Goal: Navigation & Orientation: Find specific page/section

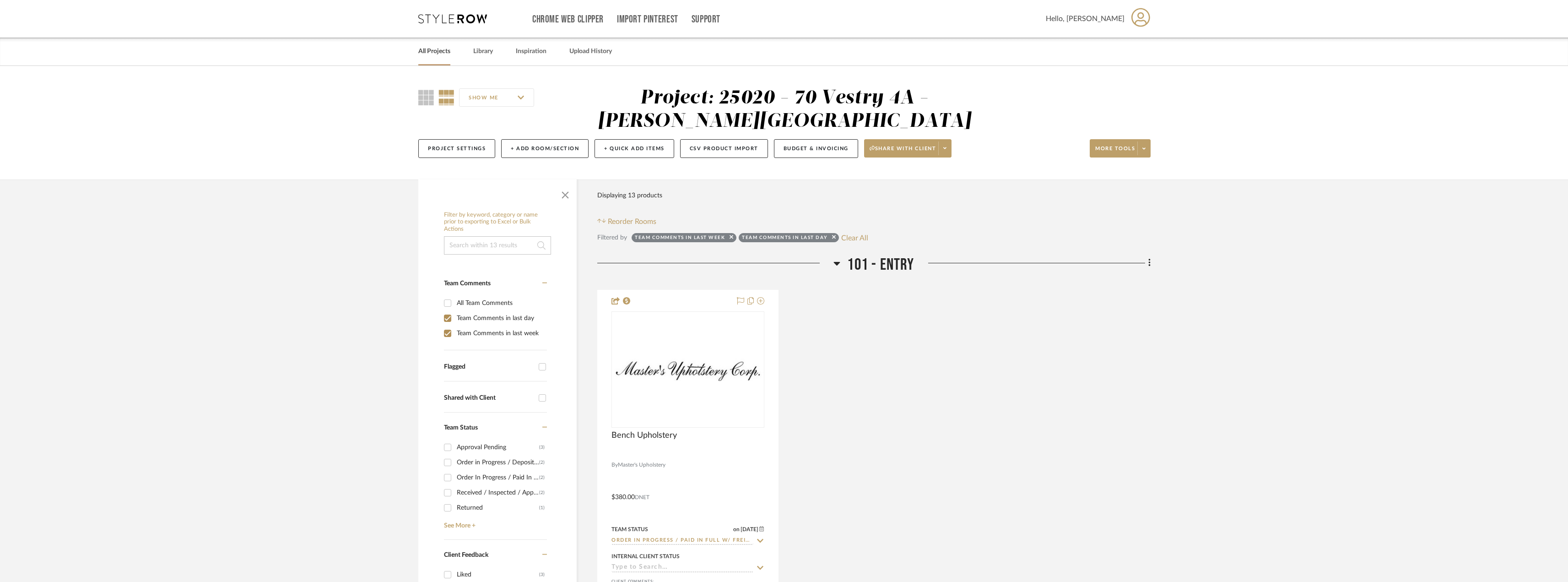
click at [419, 51] on link "All Projects" at bounding box center [434, 51] width 32 height 12
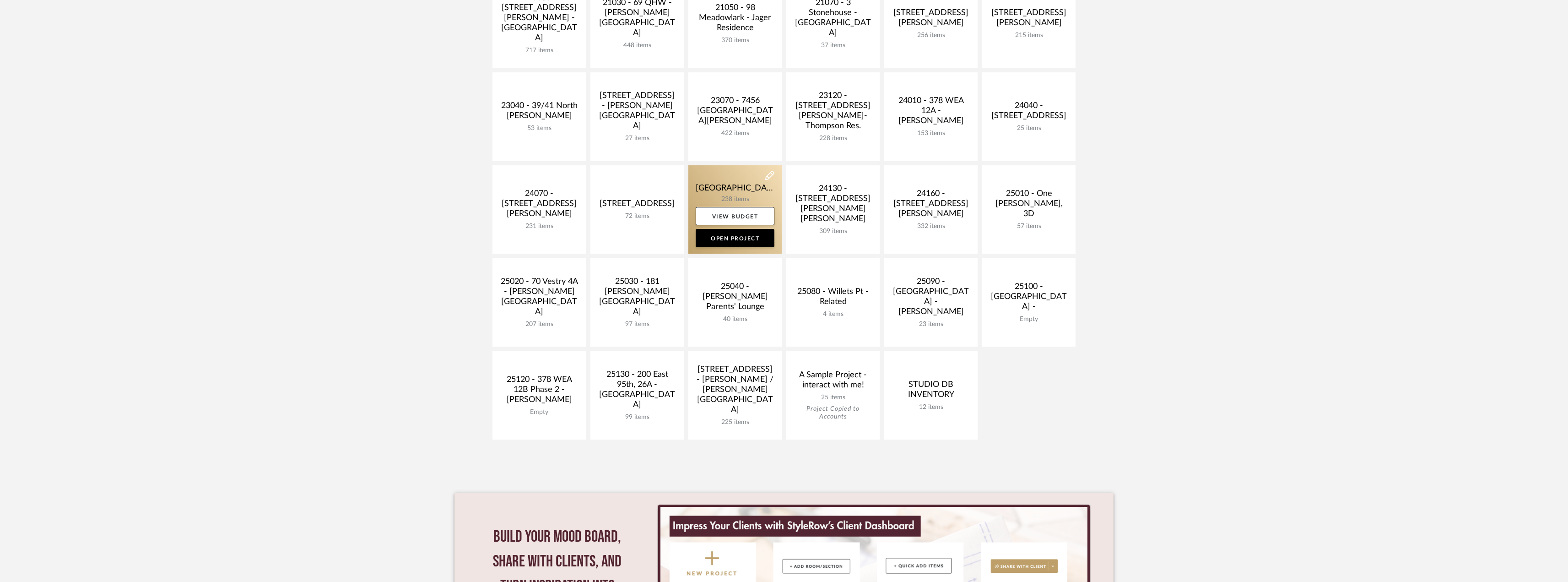
scroll to position [218, 0]
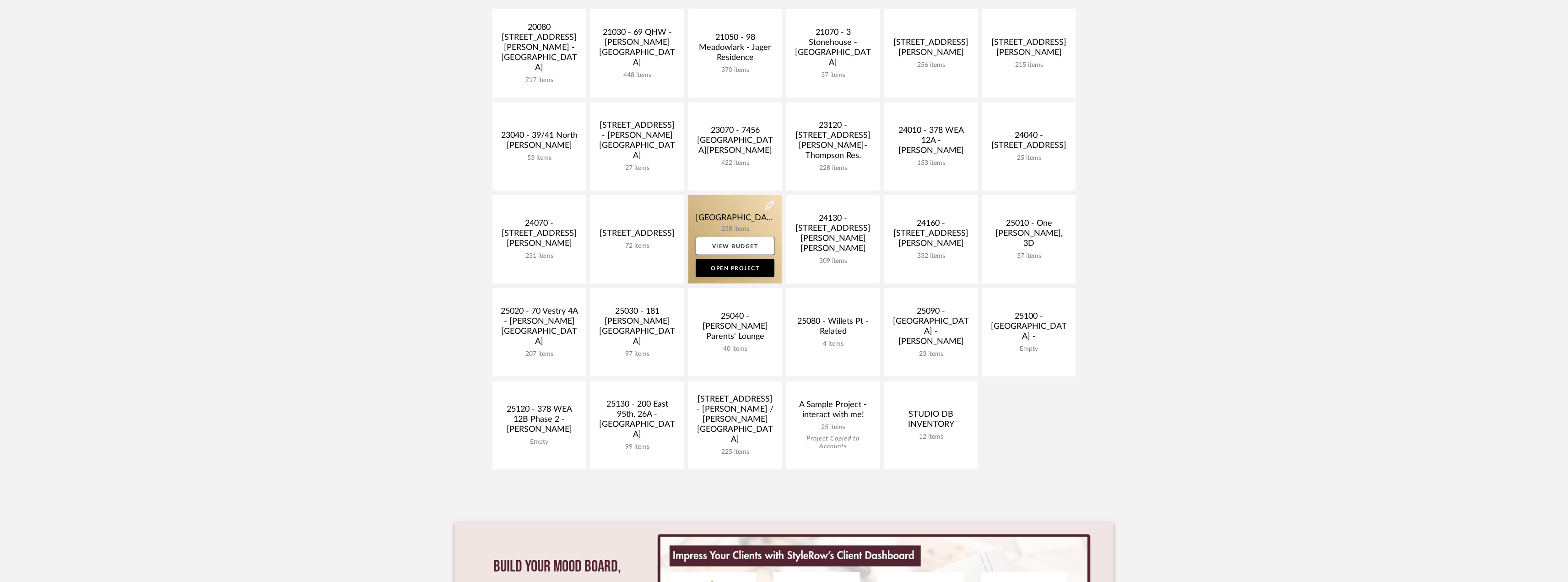
click at [724, 217] on link at bounding box center [735, 240] width 94 height 88
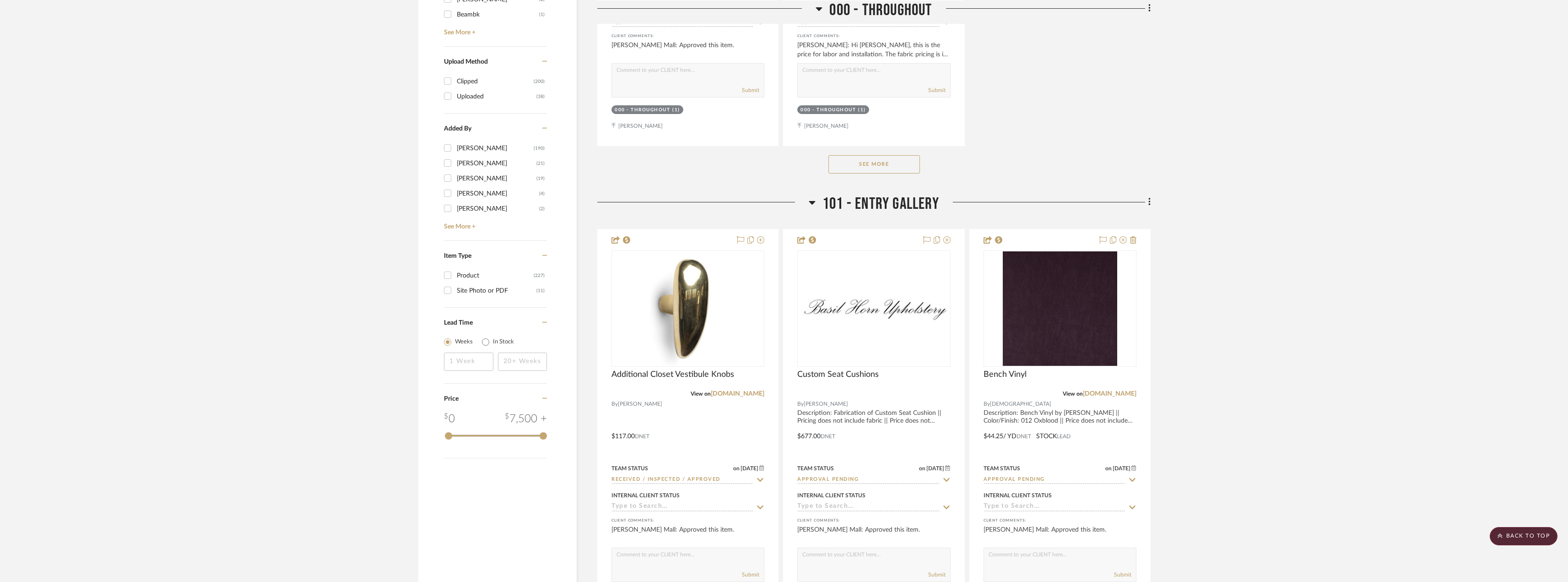
scroll to position [1420, 0]
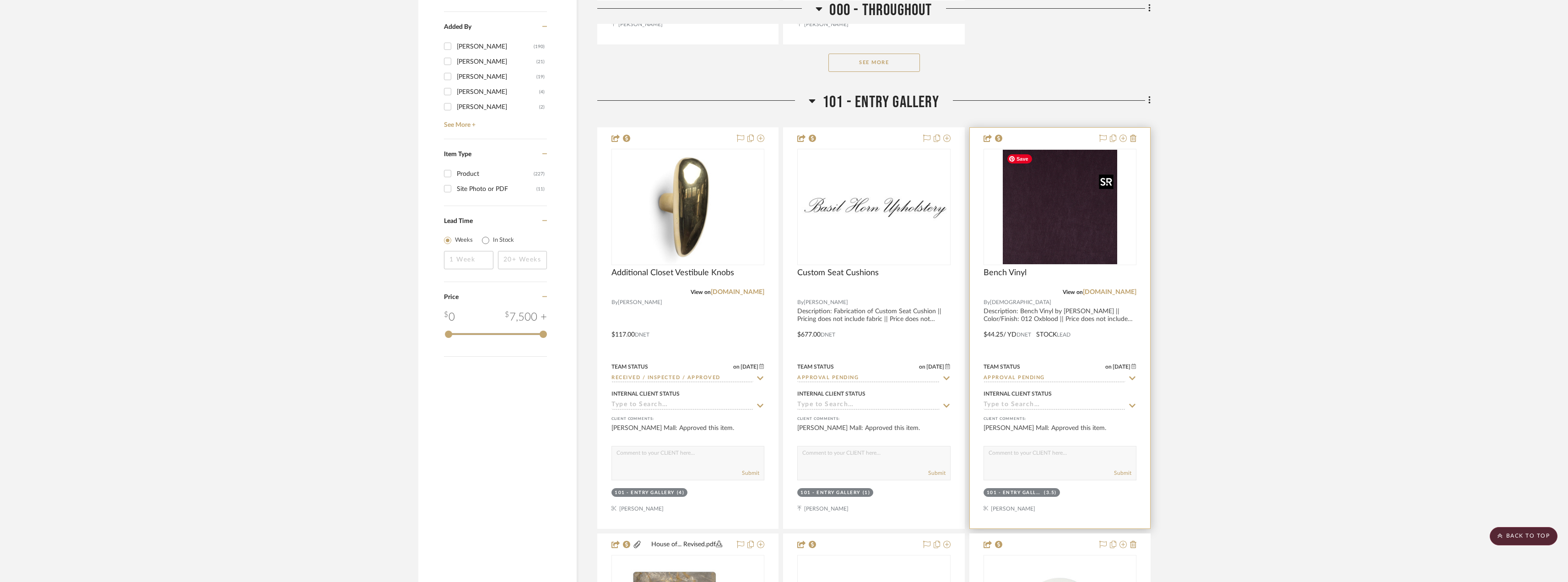
click at [1044, 195] on img "0" at bounding box center [1060, 207] width 114 height 114
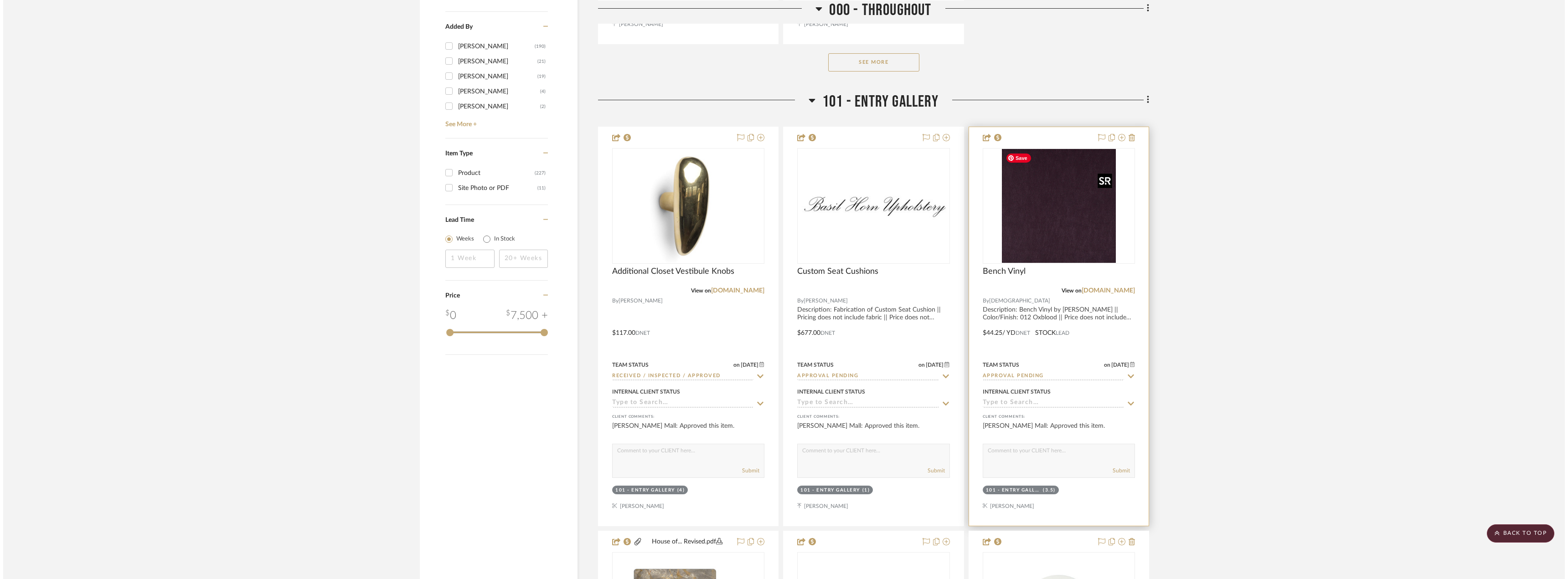
scroll to position [0, 0]
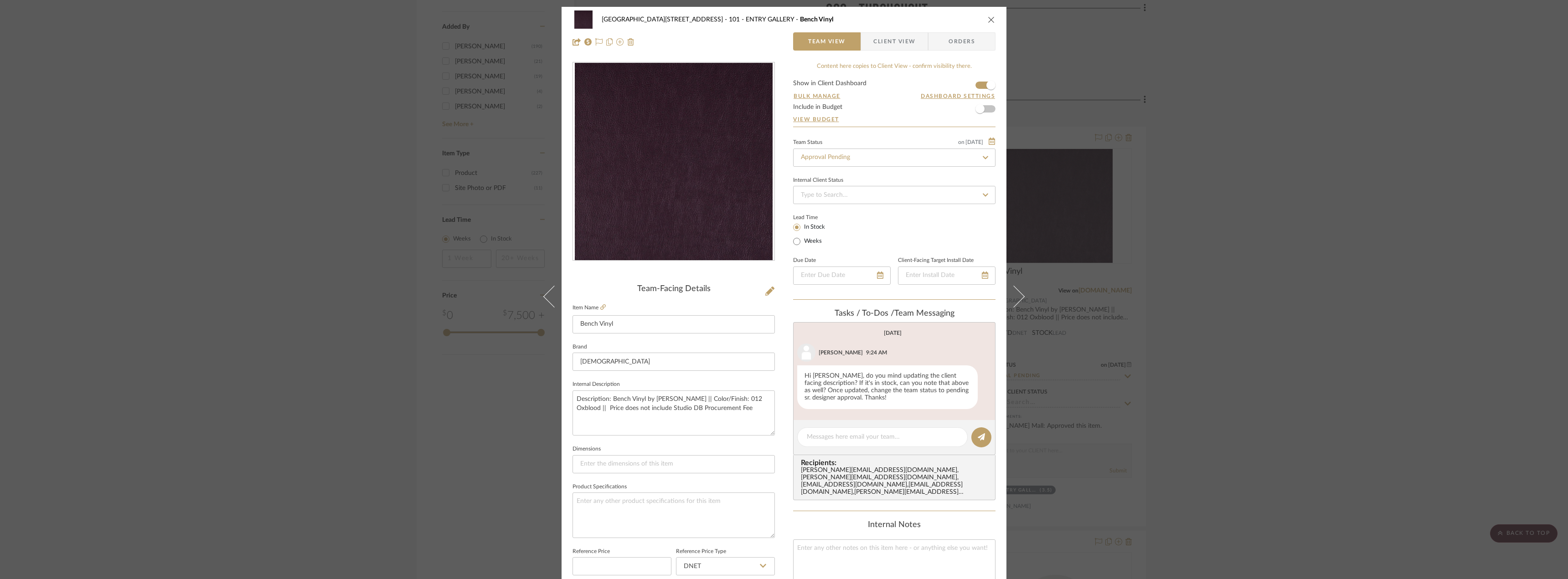
click at [1307, 109] on div "24100 - [STREET_ADDRESS] - Mall 101 - ENTRY GALLERY Bench Vinyl Team View Clien…" at bounding box center [784, 290] width 1568 height 579
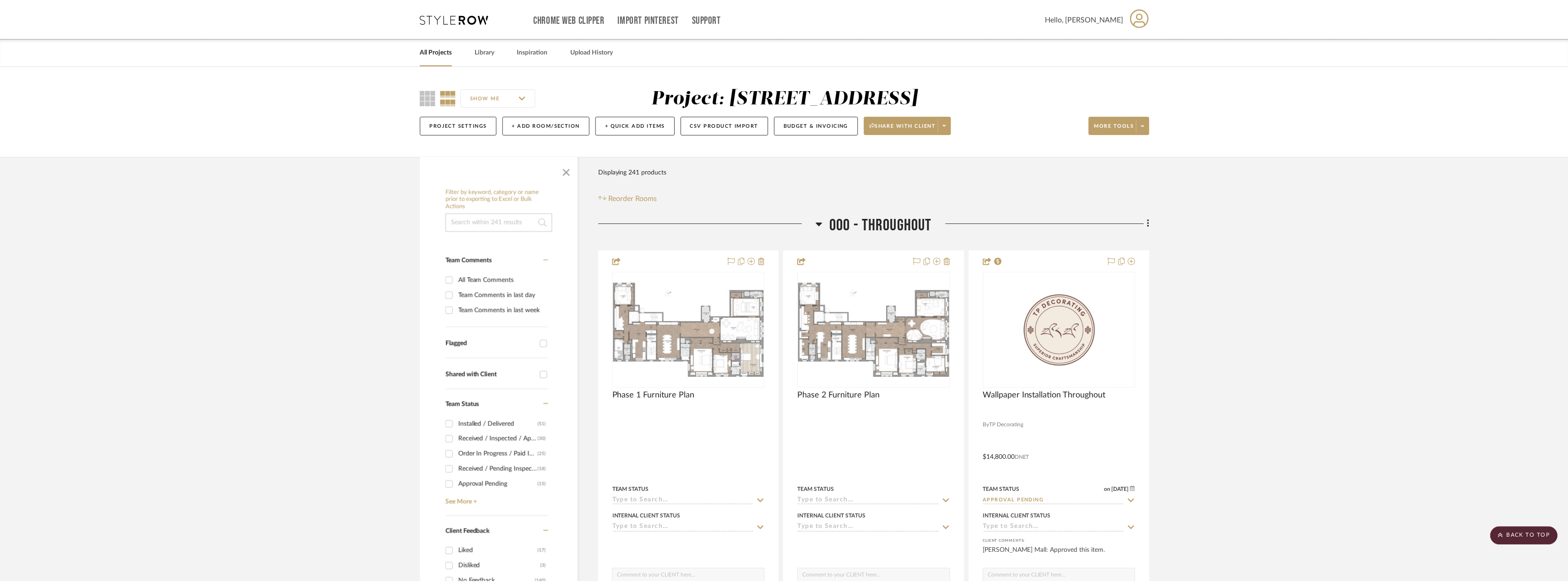
scroll to position [1420, 0]
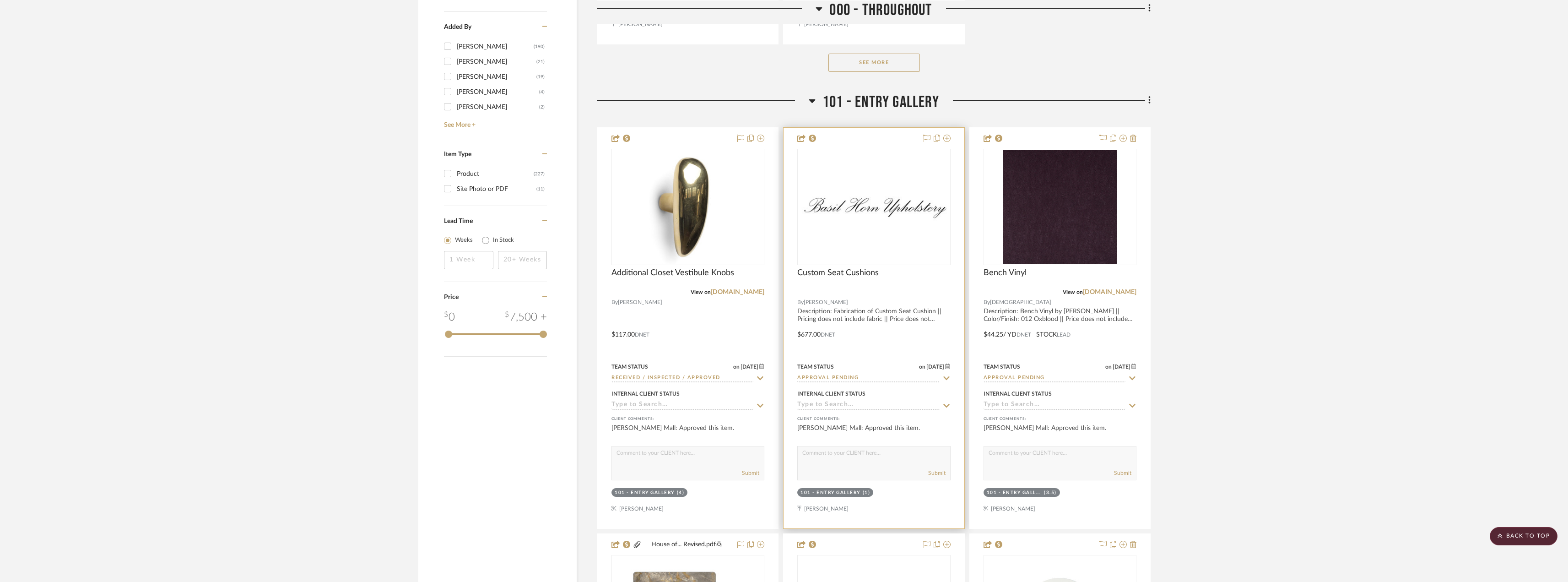
click at [918, 226] on div "0" at bounding box center [873, 207] width 152 height 115
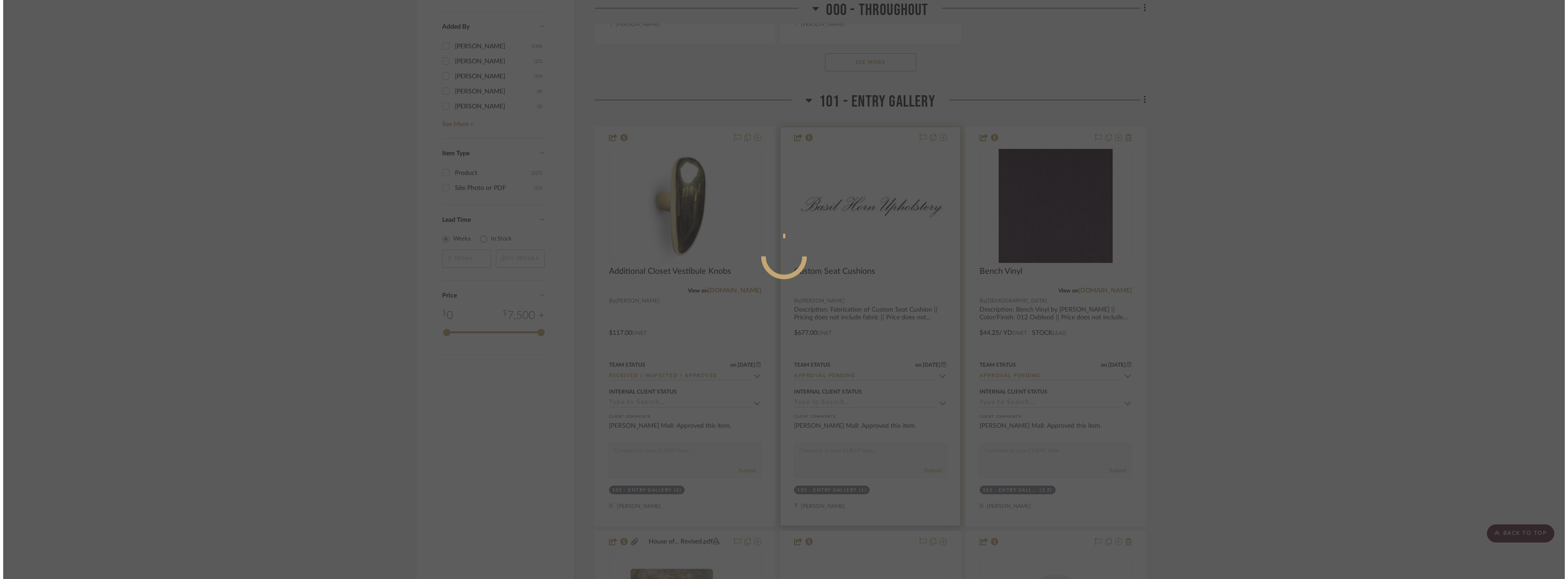
scroll to position [0, 0]
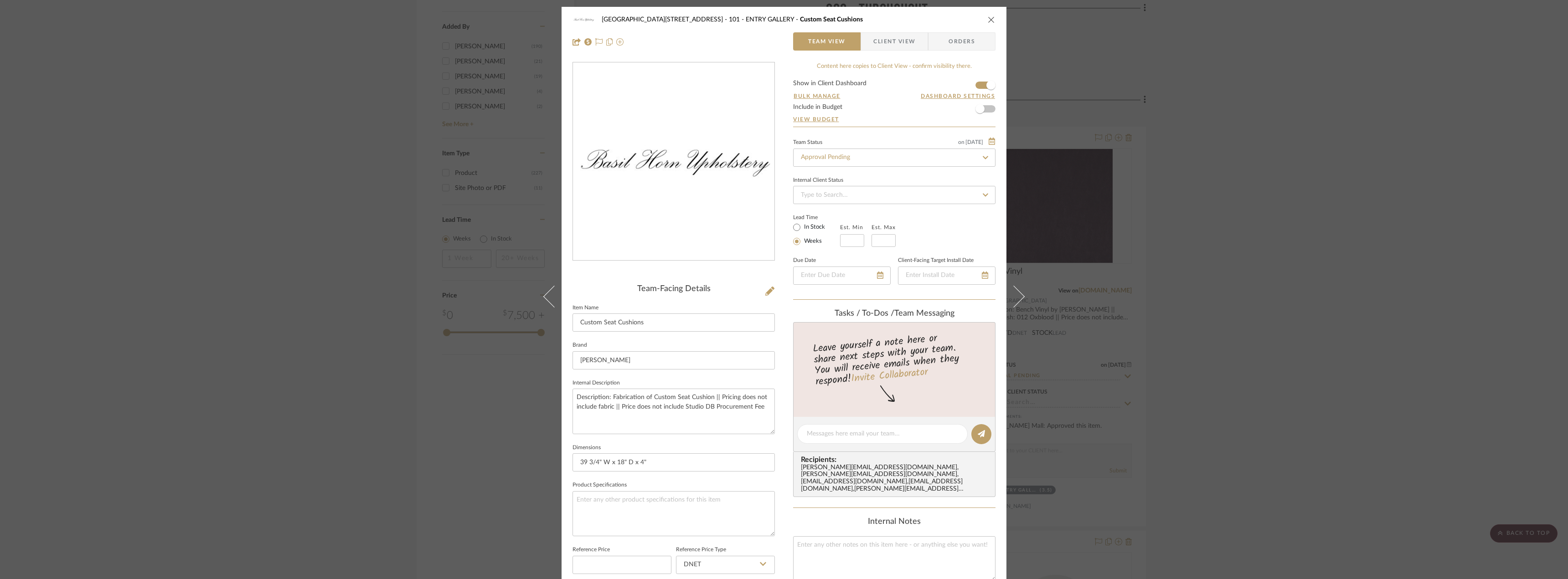
click at [1117, 171] on div "24100 - [STREET_ADDRESS] - Mall 101 - ENTRY GALLERY Custom Seat Cushions Team V…" at bounding box center [784, 290] width 1568 height 579
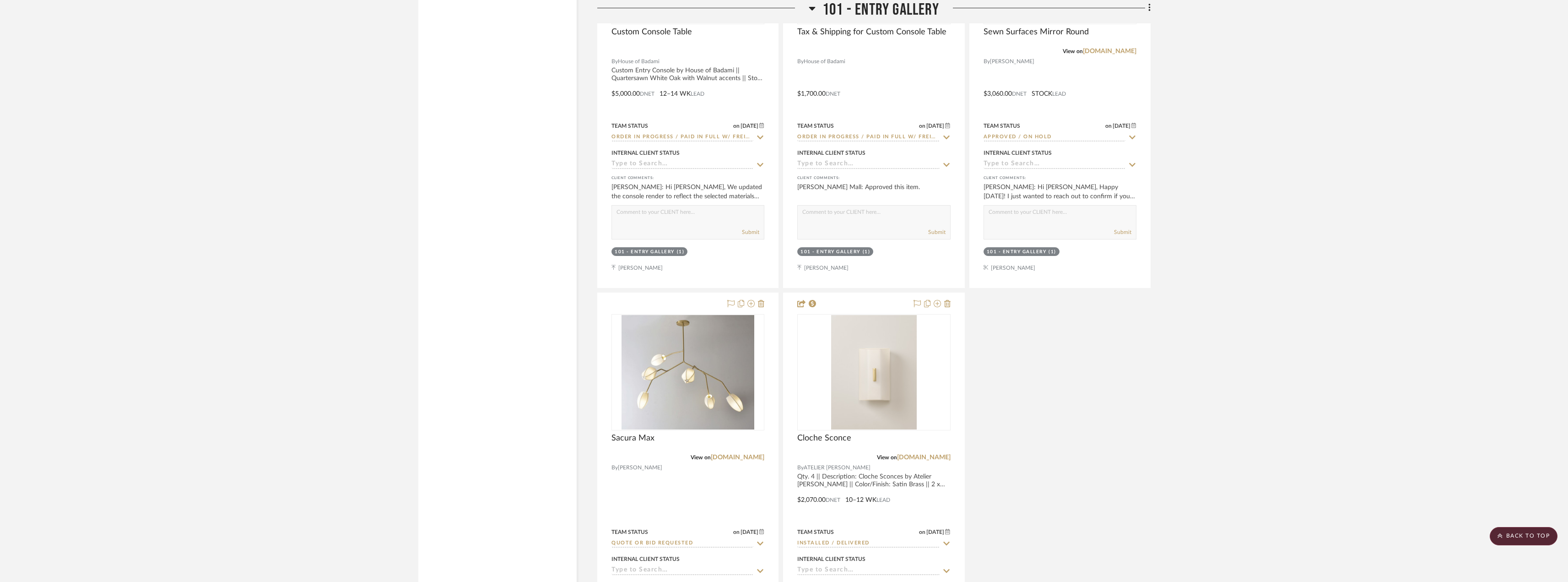
scroll to position [2199, 0]
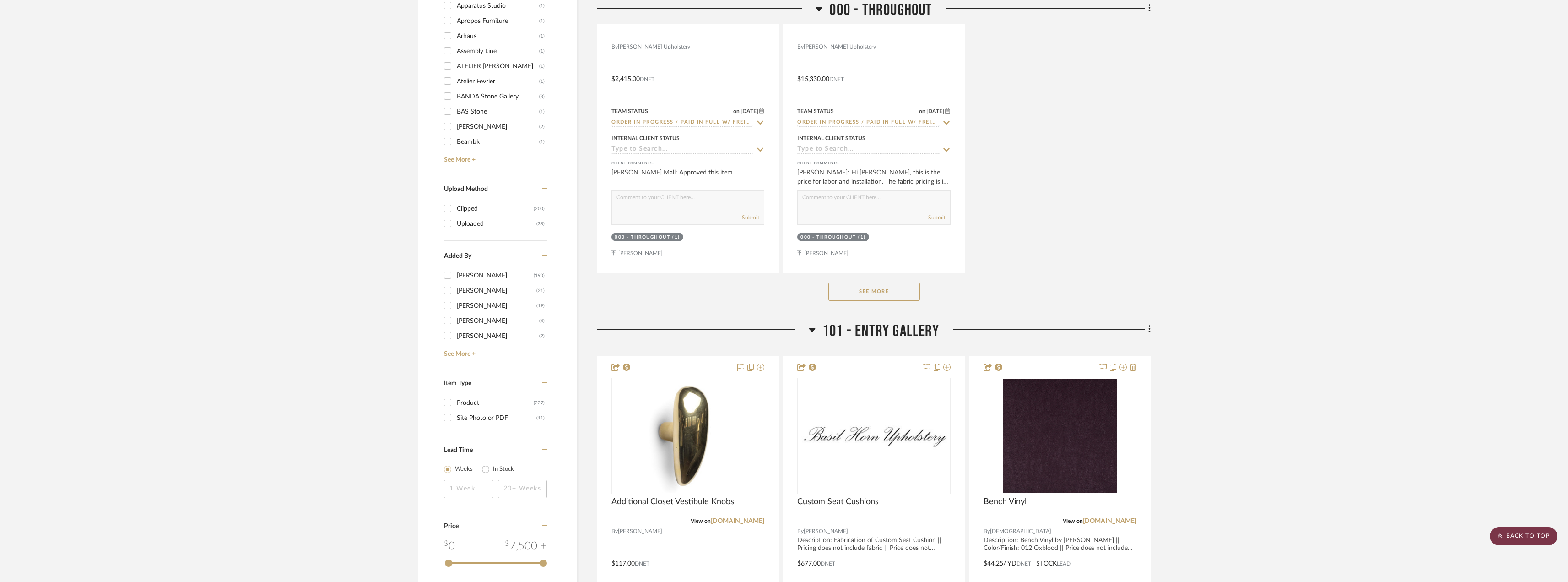
click at [1522, 532] on scroll-to-top-button "BACK TO TOP" at bounding box center [1523, 536] width 67 height 19
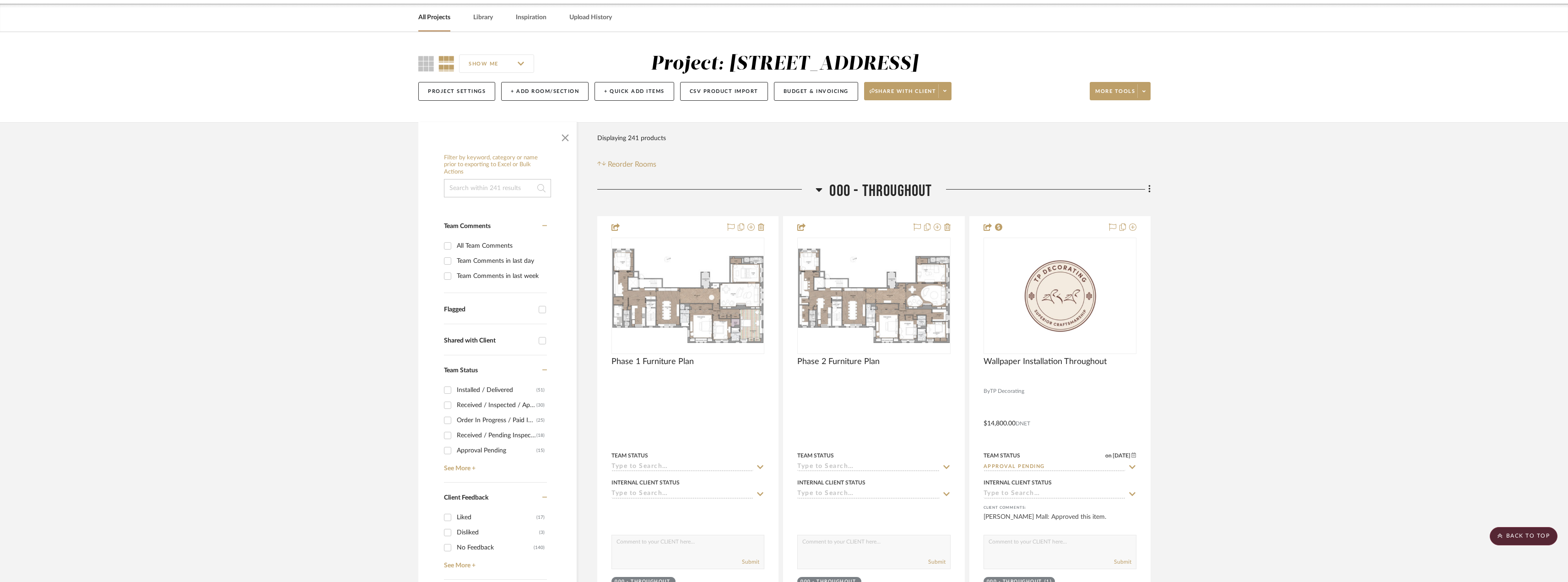
scroll to position [0, 0]
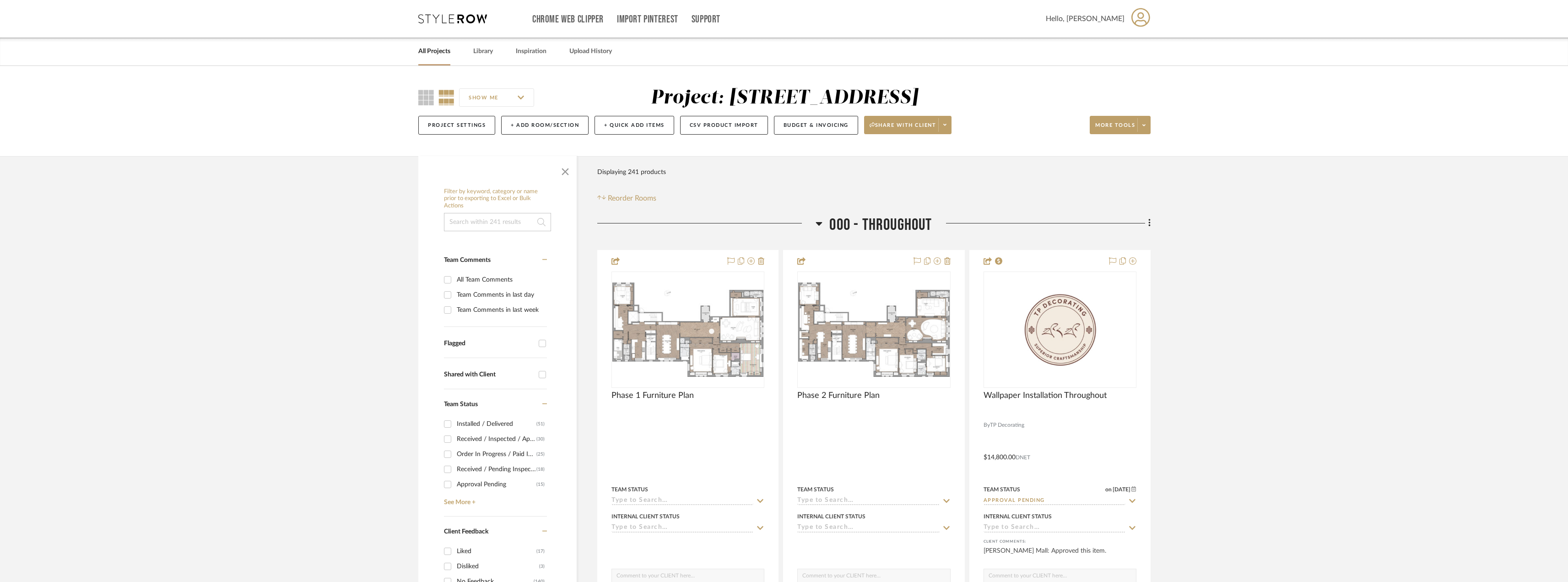
click at [445, 52] on link "All Projects" at bounding box center [434, 51] width 32 height 12
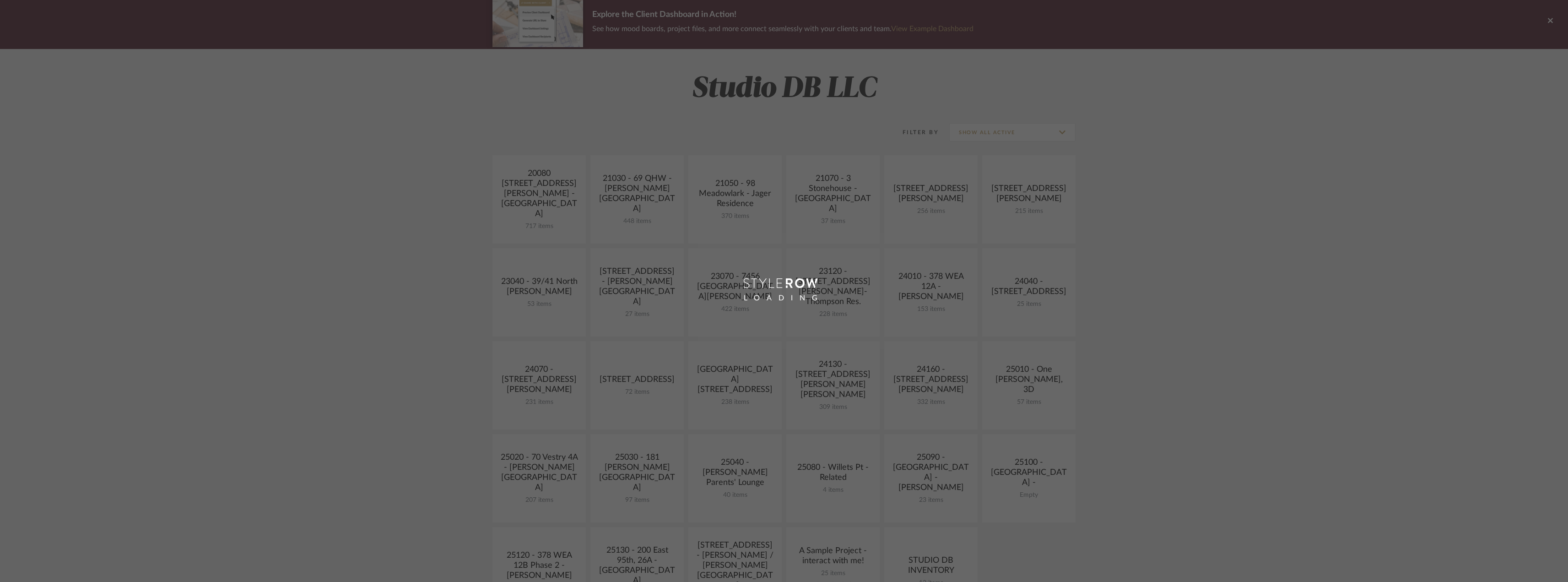
scroll to position [183, 0]
